Goal: Task Accomplishment & Management: Manage account settings

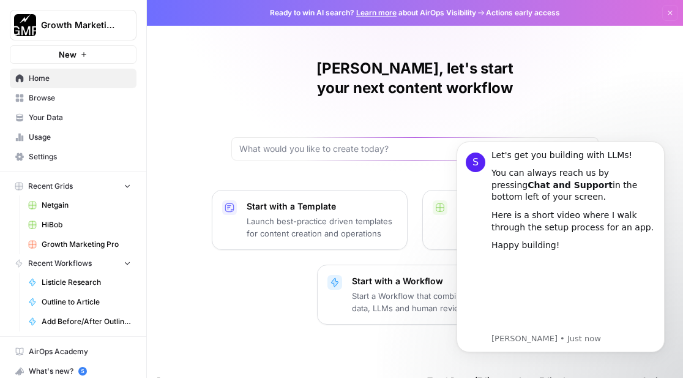
click at [670, 9] on icon "button" at bounding box center [670, 12] width 7 height 7
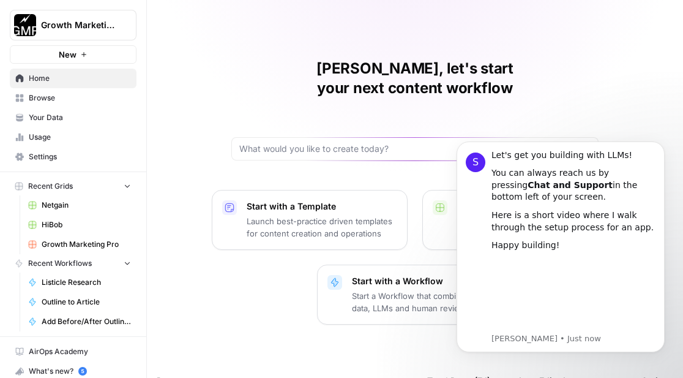
click at [114, 30] on span "Growth Marketing Pro" at bounding box center [78, 25] width 74 height 12
click at [194, 27] on div "Growth Marketing Pro" at bounding box center [191, 25] width 84 height 12
click at [84, 98] on span "Browse" at bounding box center [80, 97] width 102 height 11
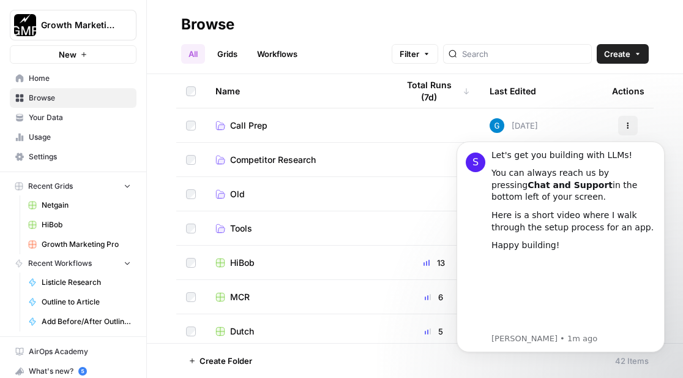
click at [277, 66] on header "Browse All Grids Workflows Filter Create" at bounding box center [415, 37] width 536 height 74
click at [277, 54] on link "Workflows" at bounding box center [277, 54] width 55 height 20
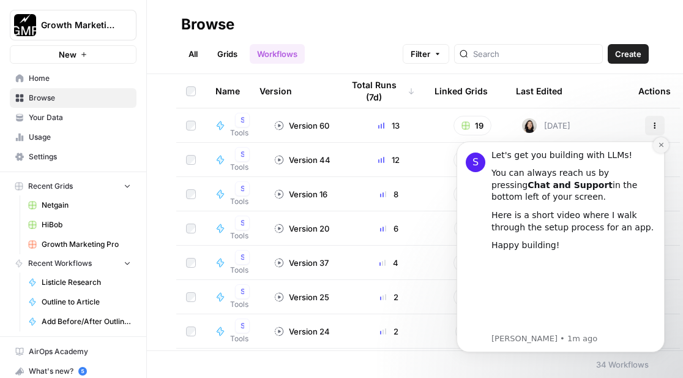
click at [659, 142] on icon "Dismiss notification" at bounding box center [661, 144] width 7 height 7
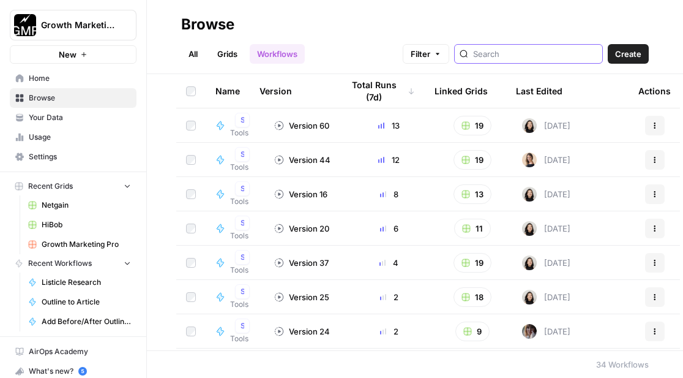
click at [508, 53] on input "search" at bounding box center [535, 54] width 124 height 12
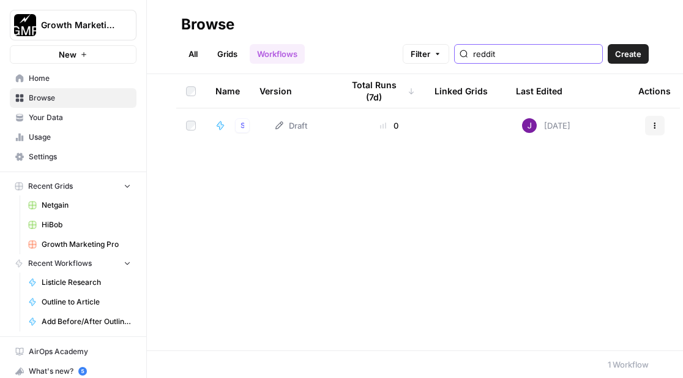
type input "reddit"
click at [53, 152] on span "Settings" at bounding box center [80, 156] width 102 height 11
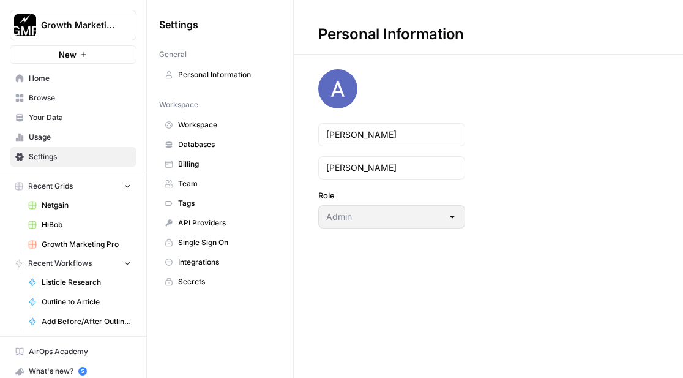
click at [208, 127] on span "Workspace" at bounding box center [226, 124] width 97 height 11
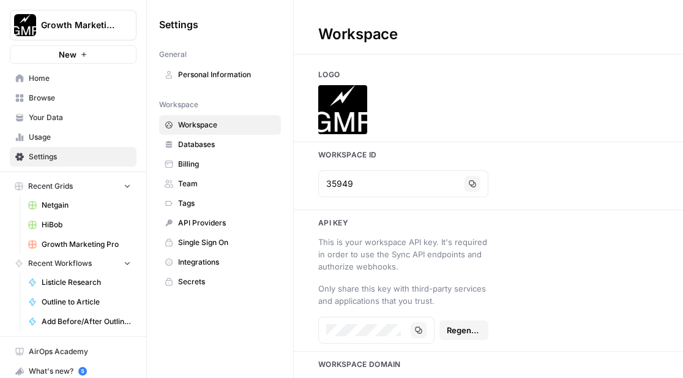
click at [200, 260] on span "Integrations" at bounding box center [226, 261] width 97 height 11
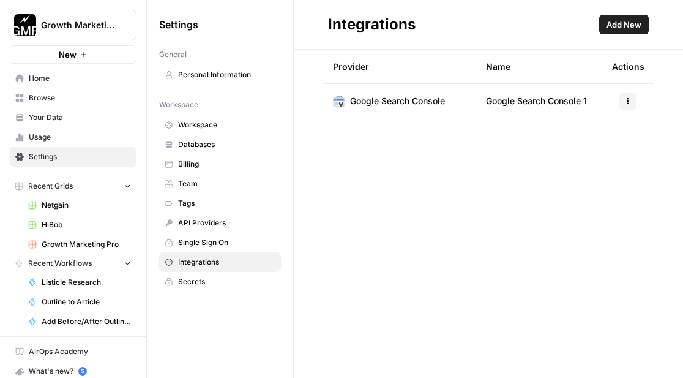
click at [610, 28] on span "Add New" at bounding box center [624, 24] width 35 height 12
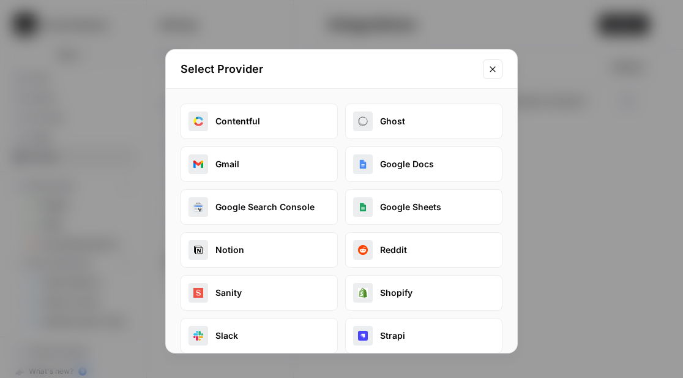
click at [372, 239] on button "Reddit" at bounding box center [423, 250] width 157 height 36
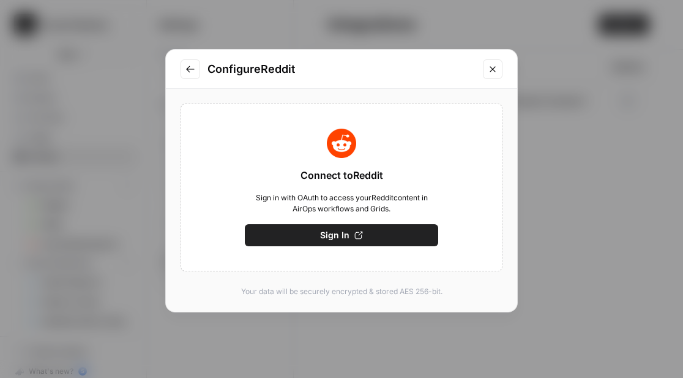
click at [398, 231] on button "Sign In" at bounding box center [341, 235] width 193 height 22
click at [297, 241] on button "Sign In" at bounding box center [341, 235] width 193 height 22
